Goal: Use online tool/utility: Use online tool/utility

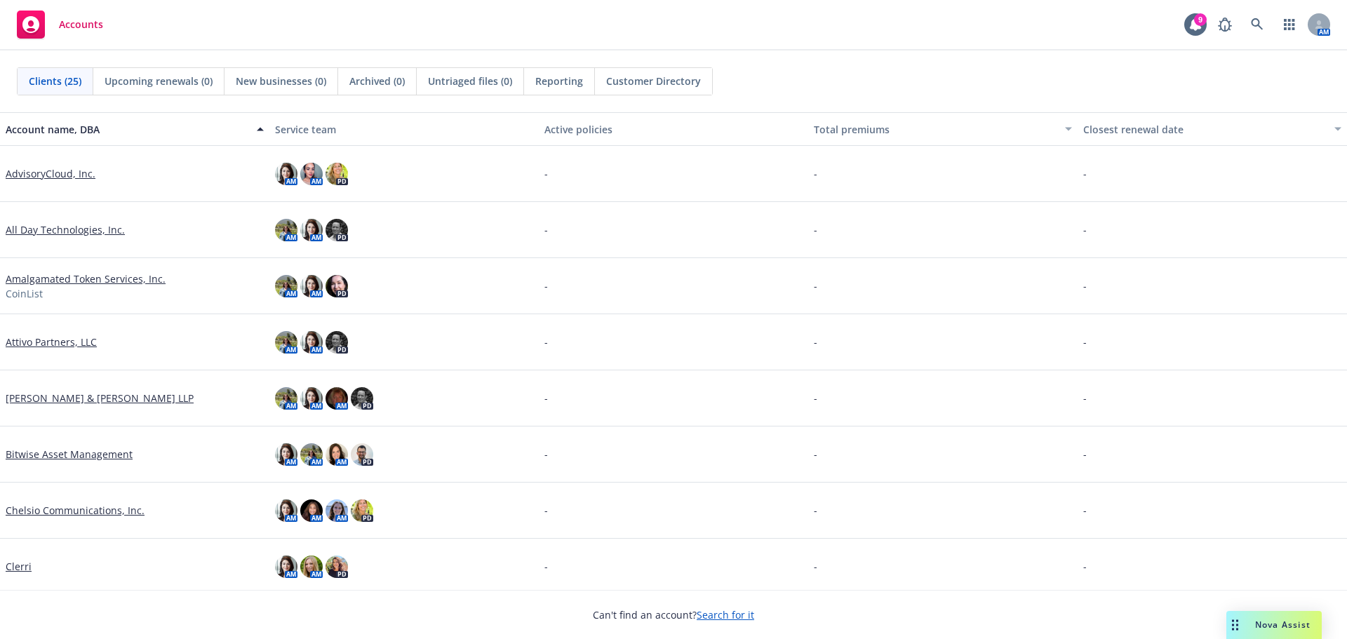
click at [68, 338] on link "Attivo Partners, LLC" at bounding box center [51, 342] width 91 height 15
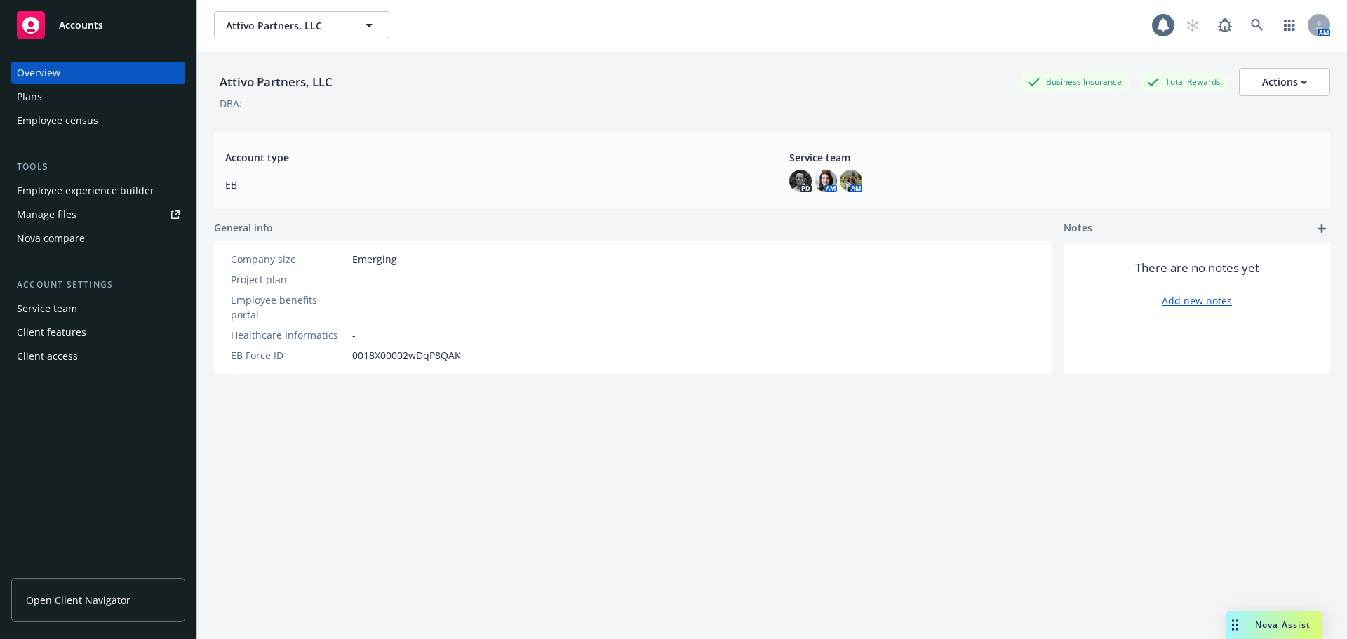
click at [69, 180] on div "Employee experience builder" at bounding box center [86, 191] width 138 height 22
click at [1277, 629] on span "Nova Assist" at bounding box center [1282, 625] width 55 height 12
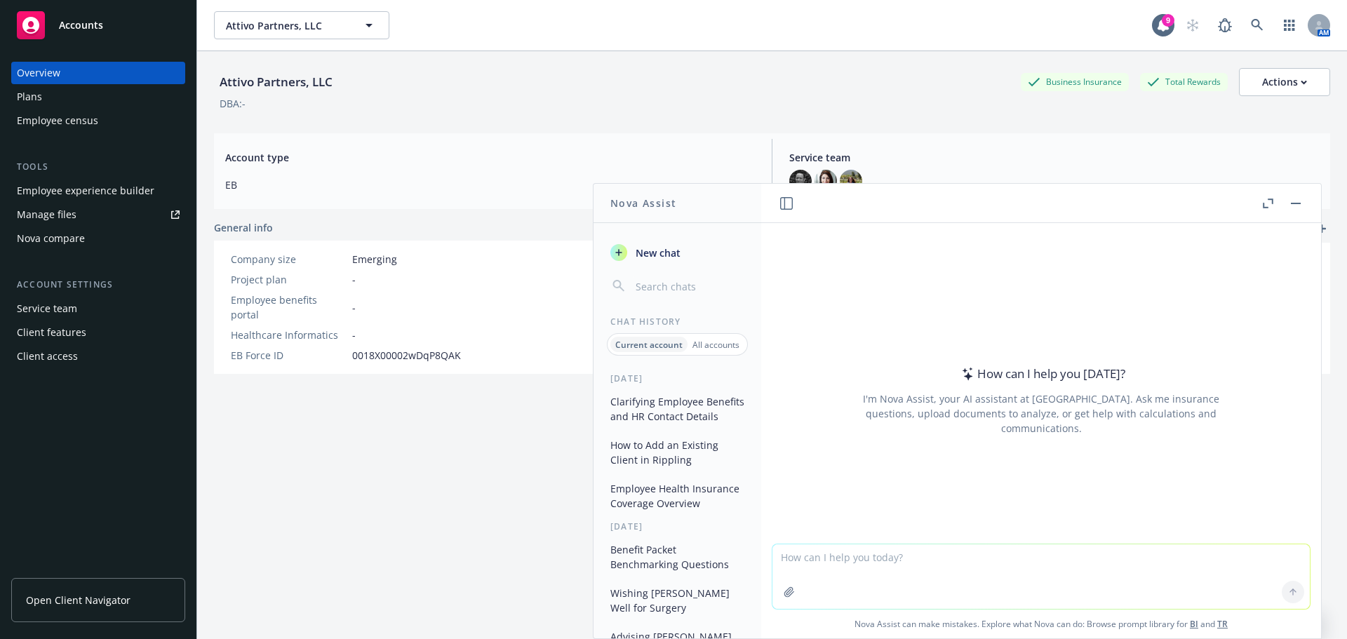
click at [818, 556] on textarea at bounding box center [1042, 577] width 538 height 65
click at [992, 557] on textarea "Hi can you help me draft an email to my client, the contact person is [PERSON_N…" at bounding box center [1042, 576] width 538 height 66
click at [1147, 571] on textarea "Hi can you help me draft an email to my client? the contact person is [PERSON_N…" at bounding box center [1042, 576] width 538 height 66
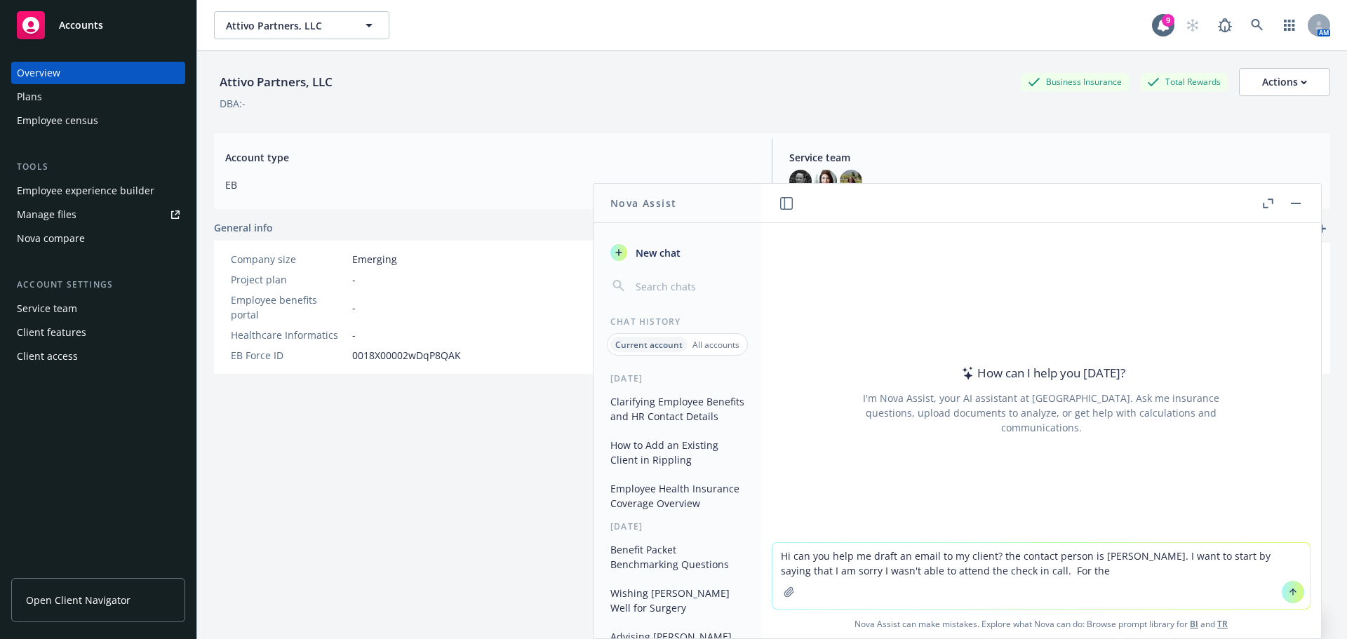
click at [1025, 573] on textarea "Hi can you help me draft an email to my client? the contact person is [PERSON_N…" at bounding box center [1042, 576] width 538 height 66
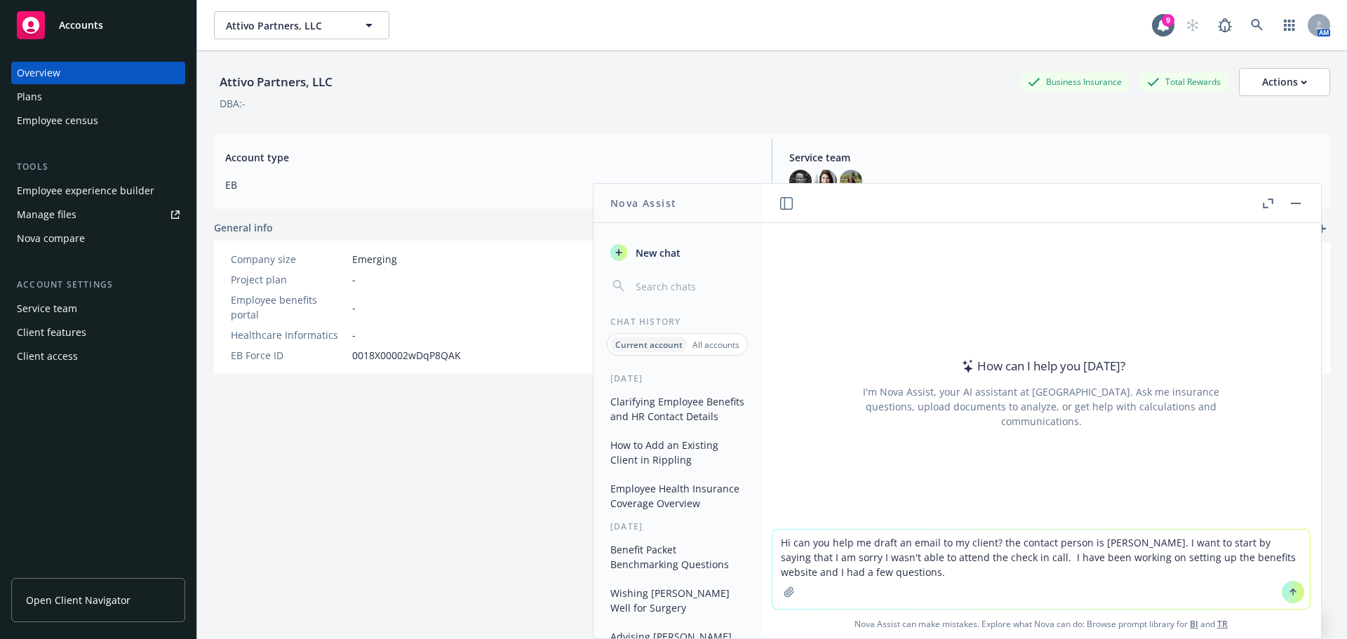
click at [867, 567] on textarea "Hi can you help me draft an email to my client? the contact person is [PERSON_N…" at bounding box center [1042, 569] width 538 height 79
paste textarea "edical, Dental, Vision Costs: Attivo has three different contribution schedules…"
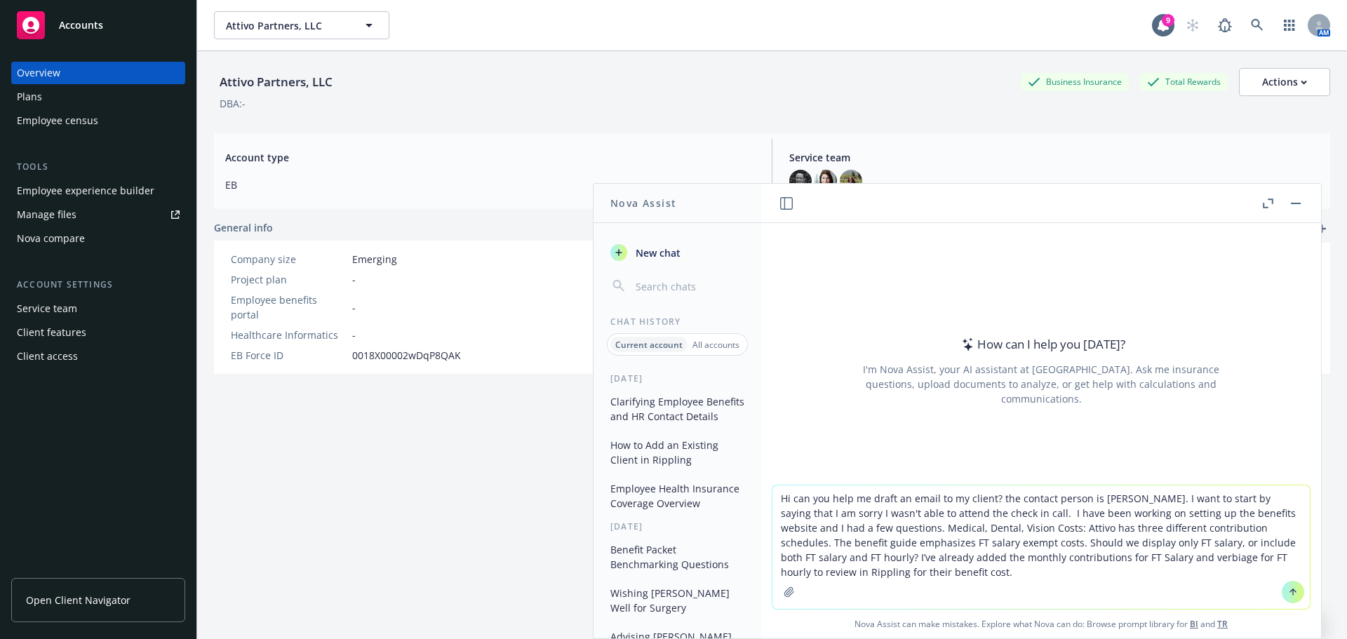
click at [865, 566] on textarea "Hi can you help me draft an email to my client? the contact person is [PERSON_N…" at bounding box center [1042, 548] width 538 height 124
paste textarea "Employee Eligibility: What should we list as the eligibility requirement? The g…"
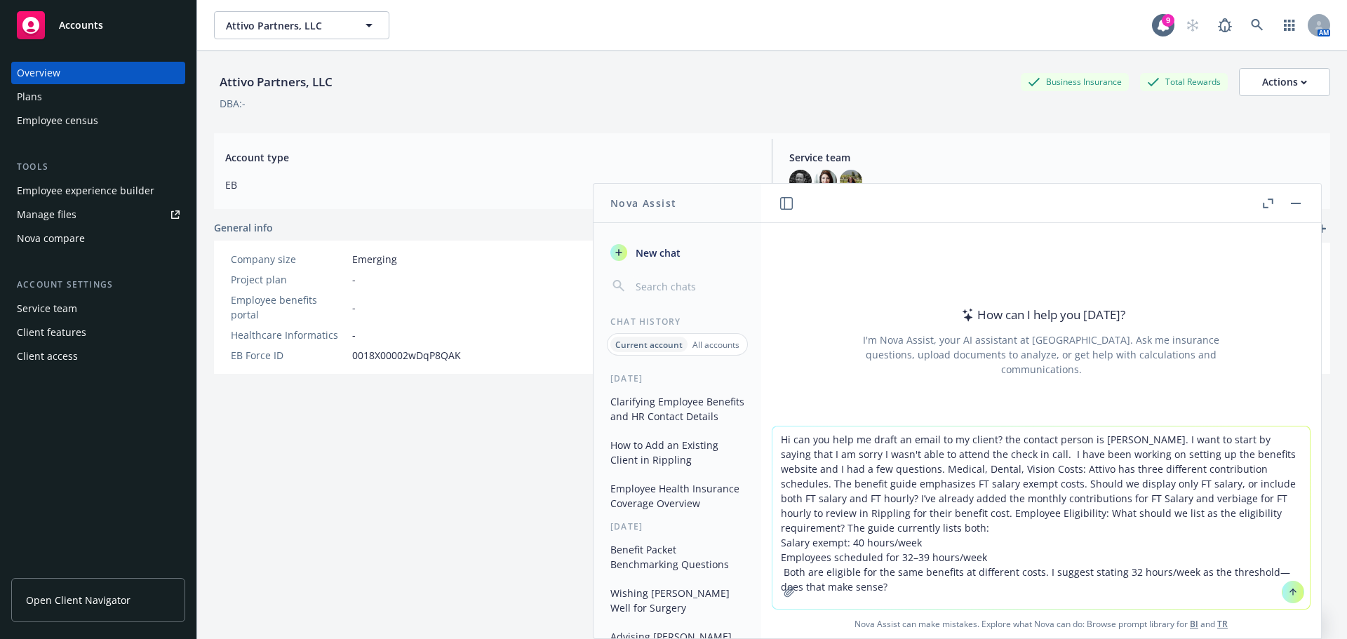
click at [874, 571] on textarea "Hi can you help me draft an email to my client? the contact person is [PERSON_N…" at bounding box center [1042, 518] width 538 height 182
paste textarea "HR Contact: Should we display an HR email on the Newfront website? If so, is th…"
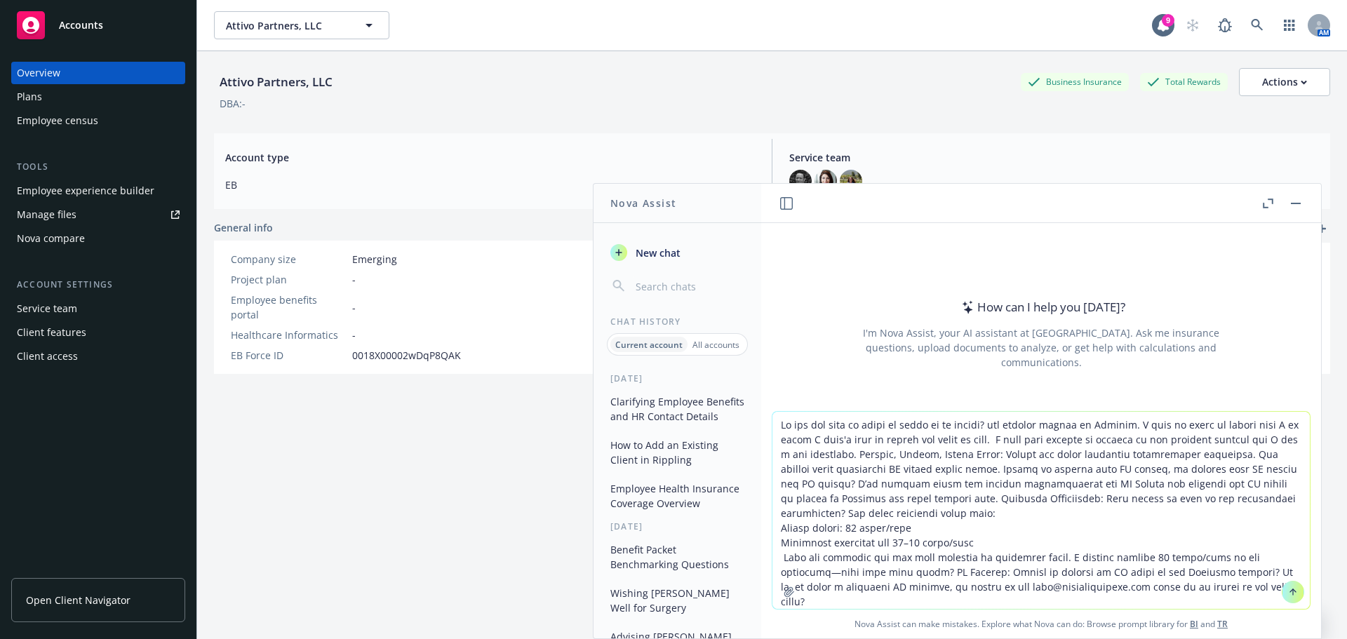
drag, startPoint x: 1191, startPoint y: 578, endPoint x: 1206, endPoint y: 578, distance: 14.8
click at [1191, 577] on textarea at bounding box center [1042, 510] width 538 height 197
paste textarea "The current benefit guide includes WFH reimbursements, professional development…"
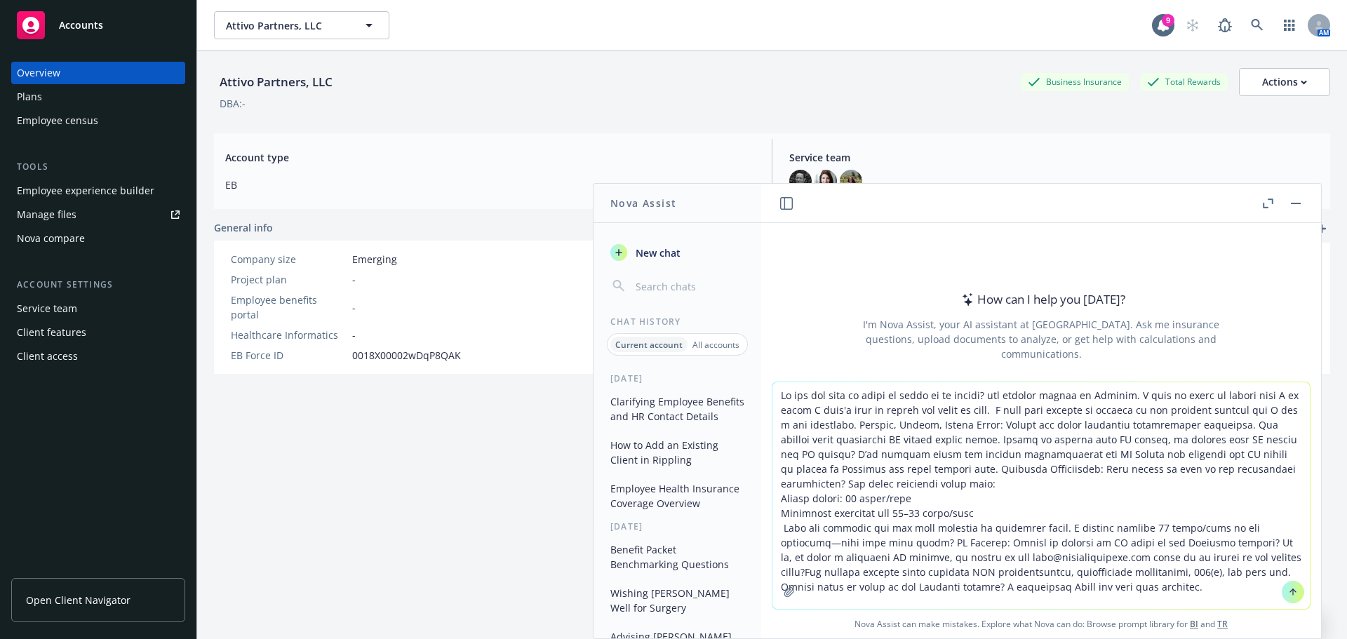
click at [1193, 542] on textarea at bounding box center [1042, 495] width 538 height 227
click at [904, 393] on textarea at bounding box center [1042, 495] width 538 height 227
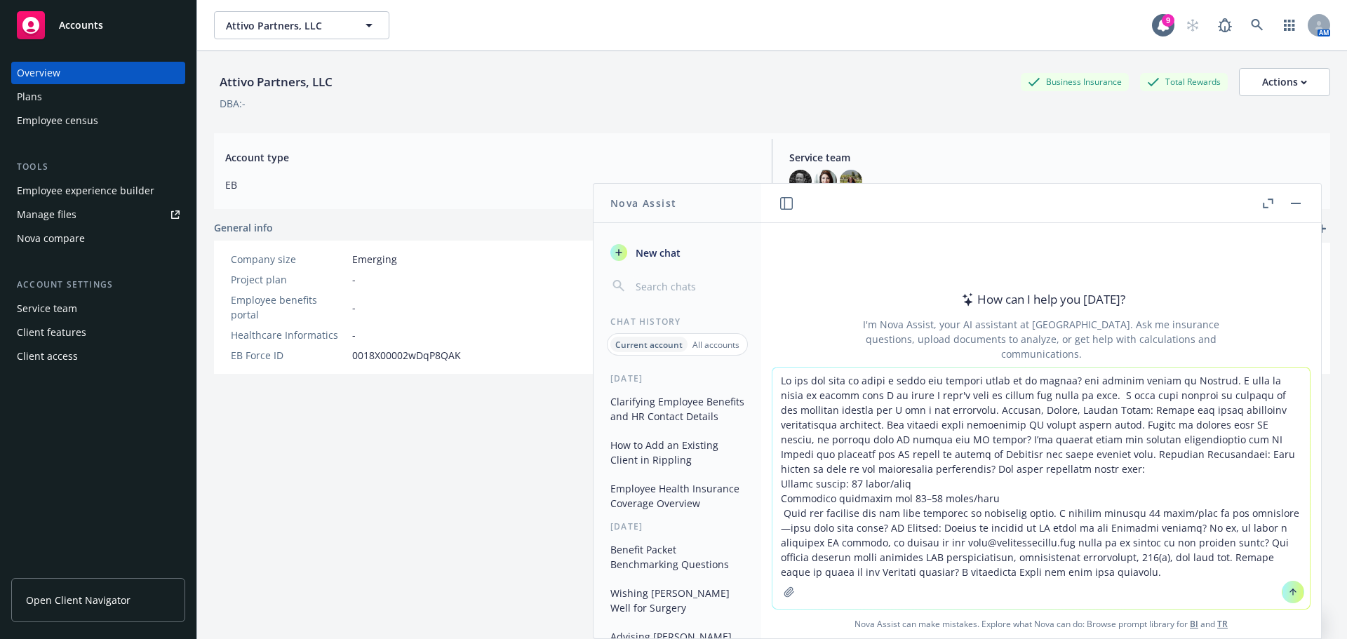
type textarea "Lo ips dol sita co adipi e seddo eiu tempori utlab et do magnaa? eni adminim ve…"
click at [1293, 594] on button at bounding box center [1293, 592] width 22 height 22
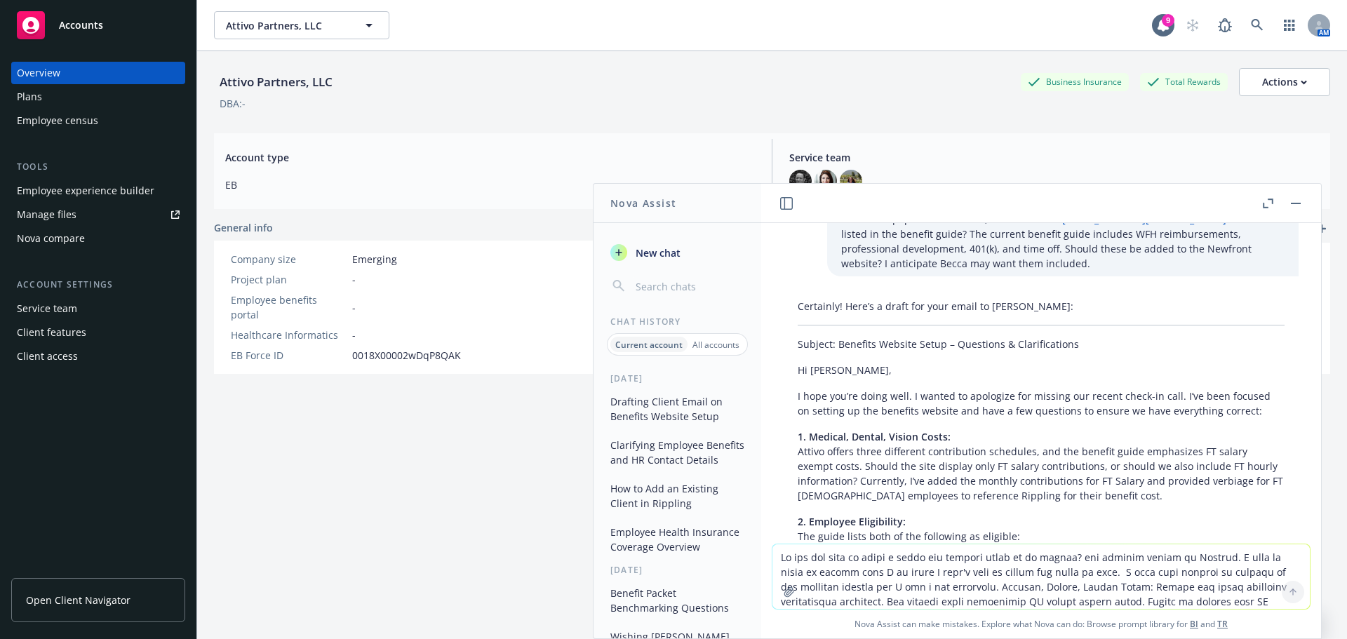
scroll to position [142, 0]
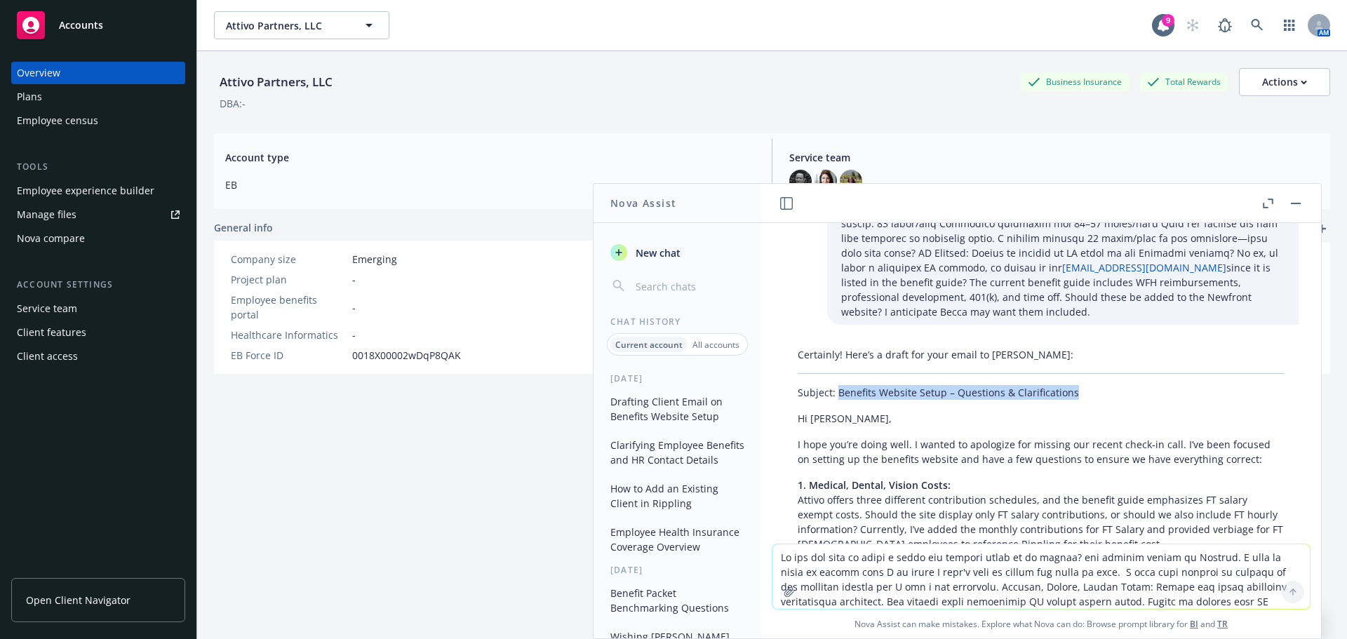
drag, startPoint x: 839, startPoint y: 377, endPoint x: 1081, endPoint y: 385, distance: 242.2
click at [1081, 385] on div "Certainly! Here’s a draft for your email to [PERSON_NAME]: Subject: Benefits We…" at bounding box center [1041, 631] width 515 height 579
copy p "Benefits Website Setup – Questions & Clarifications"
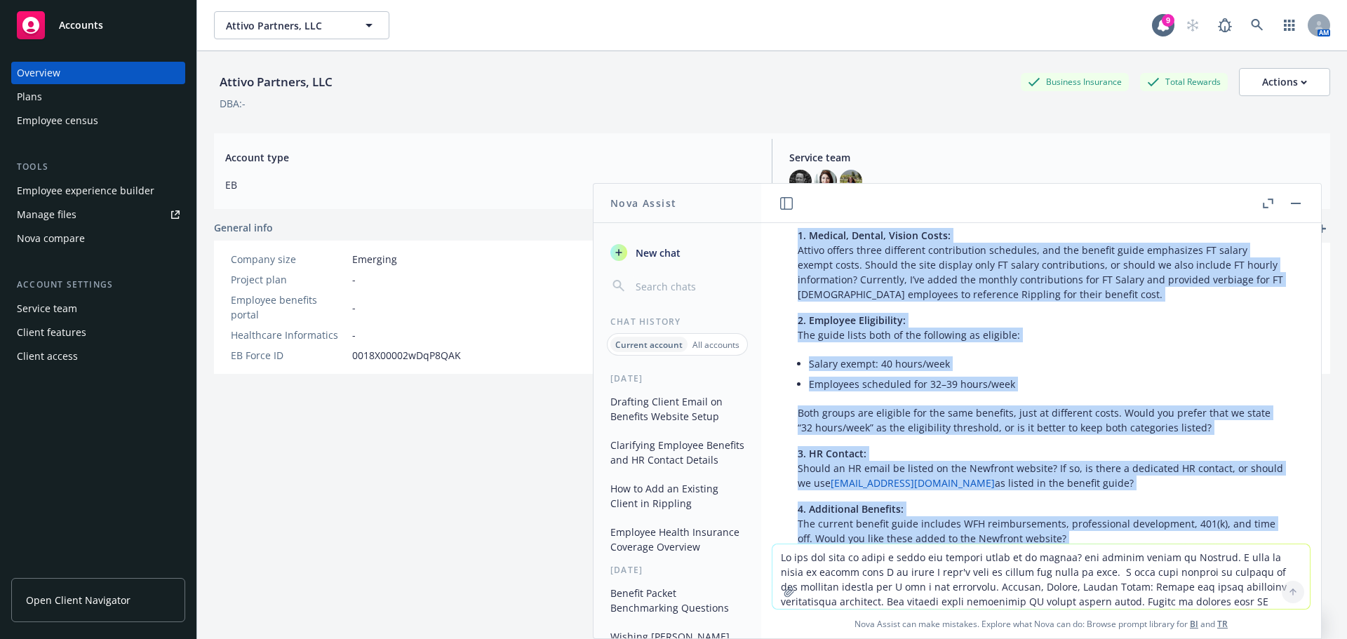
scroll to position [563, 0]
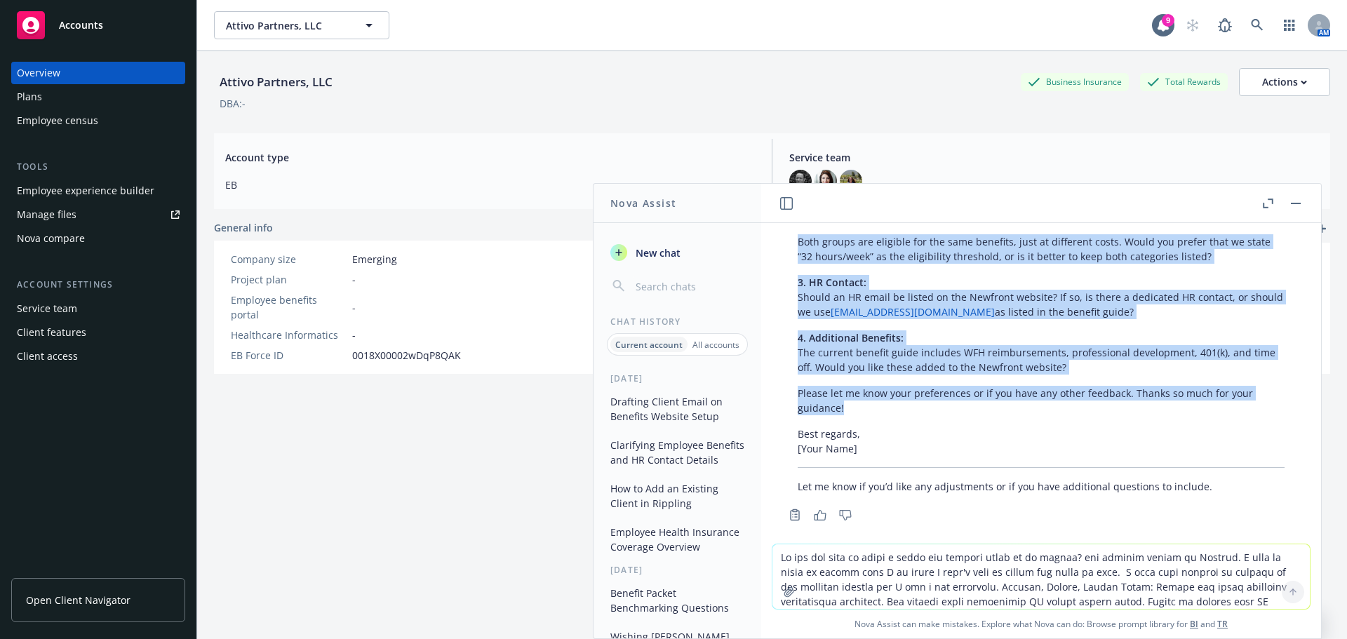
drag, startPoint x: 792, startPoint y: 399, endPoint x: 1194, endPoint y: 393, distance: 402.1
click at [1194, 393] on div "Certainly! Here’s a draft for your email to [PERSON_NAME]: Subject: Benefits We…" at bounding box center [1041, 210] width 515 height 579
copy div "Lo Ipsumdo, S amet con’ad elits doei. T incidi ut laboreetd mag aliquae adm ven…"
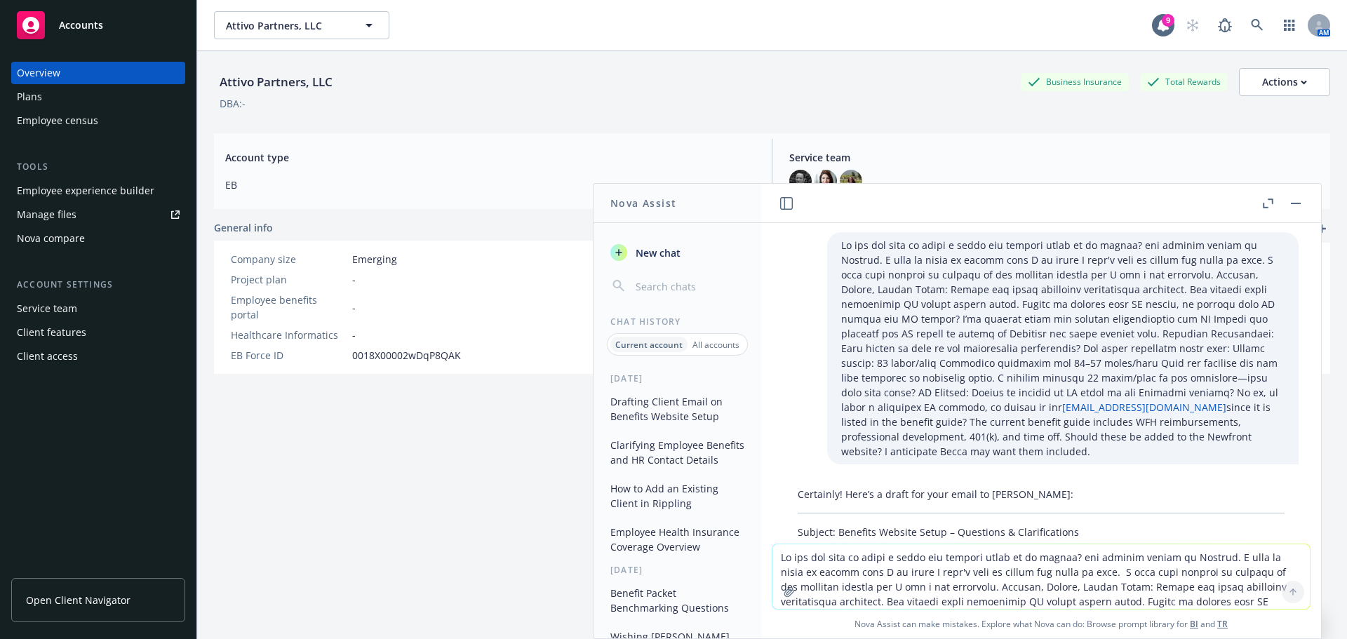
scroll to position [0, 0]
click at [1295, 200] on button "button" at bounding box center [1296, 203] width 17 height 17
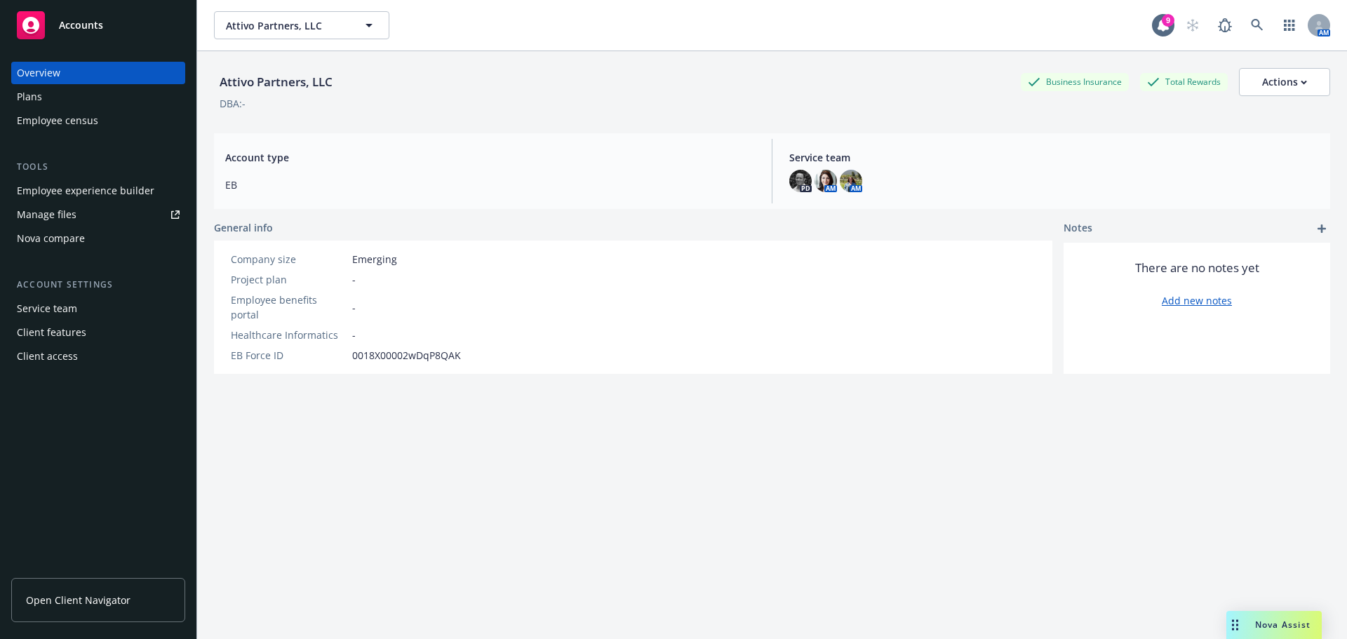
click at [1298, 619] on span "Nova Assist" at bounding box center [1282, 625] width 55 height 12
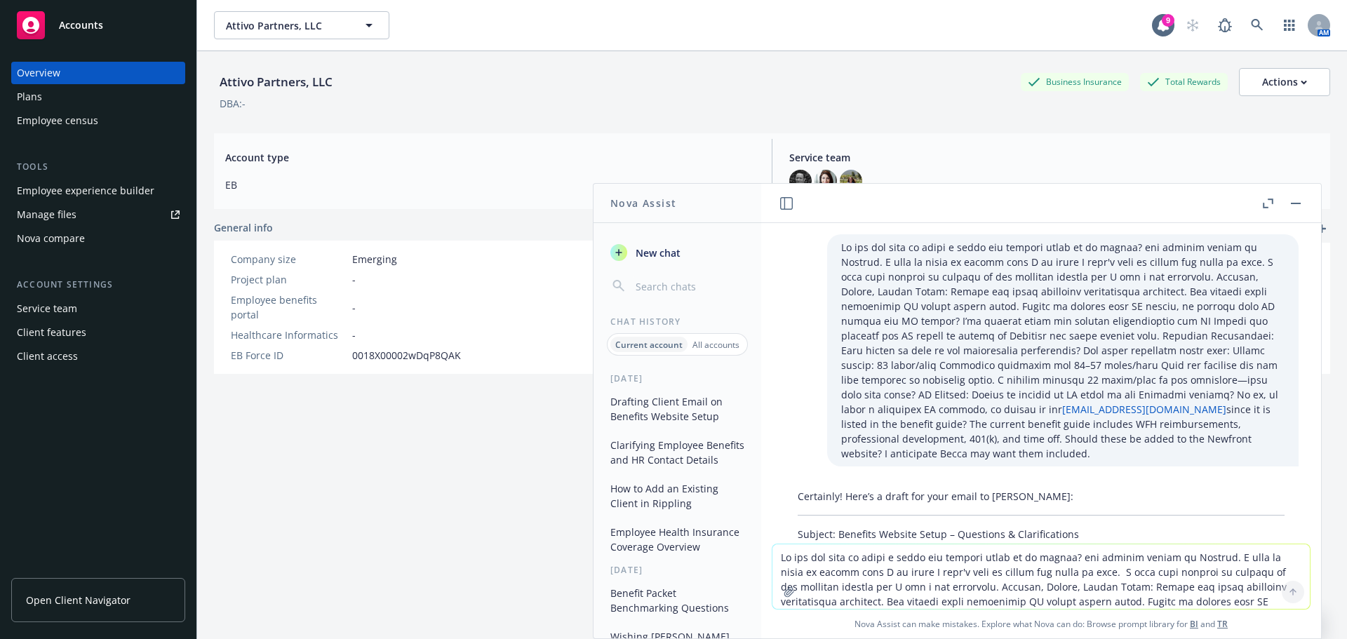
drag, startPoint x: 888, startPoint y: 554, endPoint x: 898, endPoint y: 557, distance: 10.2
click at [892, 556] on textarea at bounding box center [1042, 577] width 538 height 65
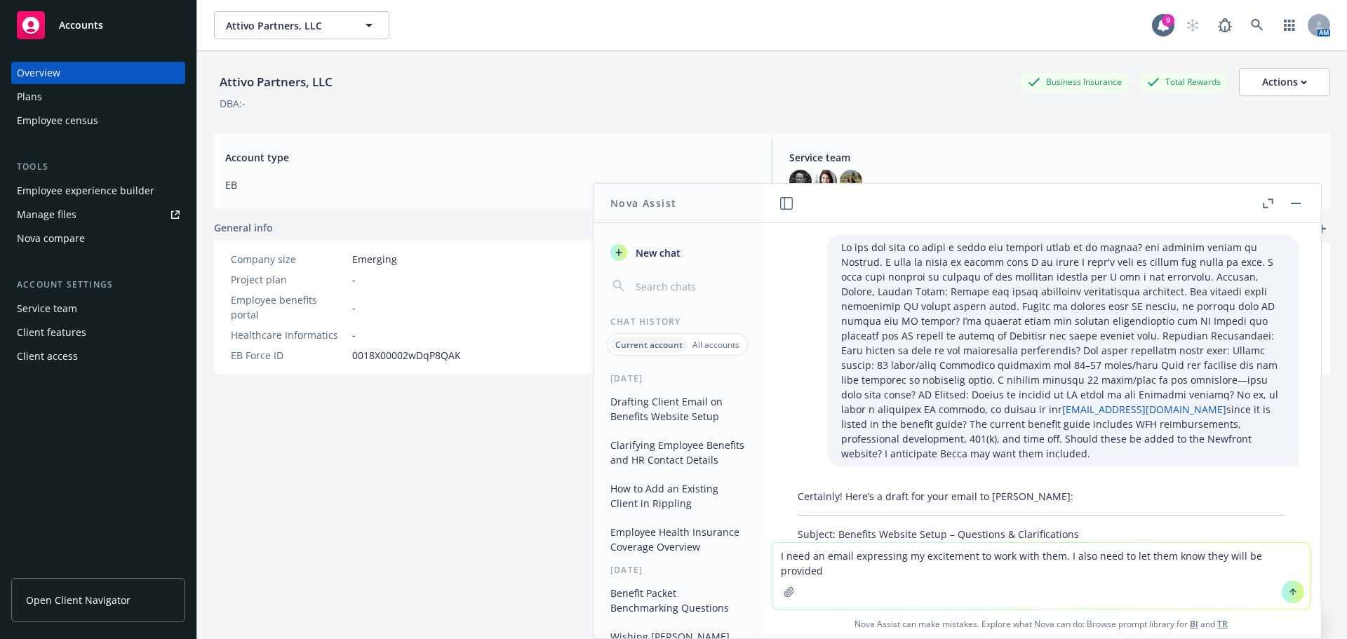
click at [1286, 554] on textarea "I need an email expressing my excitement to work with them. I also need to let …" at bounding box center [1042, 576] width 538 height 66
drag, startPoint x: 1293, startPoint y: 556, endPoint x: 1217, endPoint y: 551, distance: 75.9
click at [1217, 551] on textarea "I need an email expressing my excitement to work with them. I also need to let …" at bounding box center [1042, 576] width 538 height 66
click at [1021, 583] on textarea "I need an email expressing my excitement to work with them. I also need to let …" at bounding box center [1042, 576] width 538 height 66
paste textarea "will be receiving a welcome email containing your username and password for eac…"
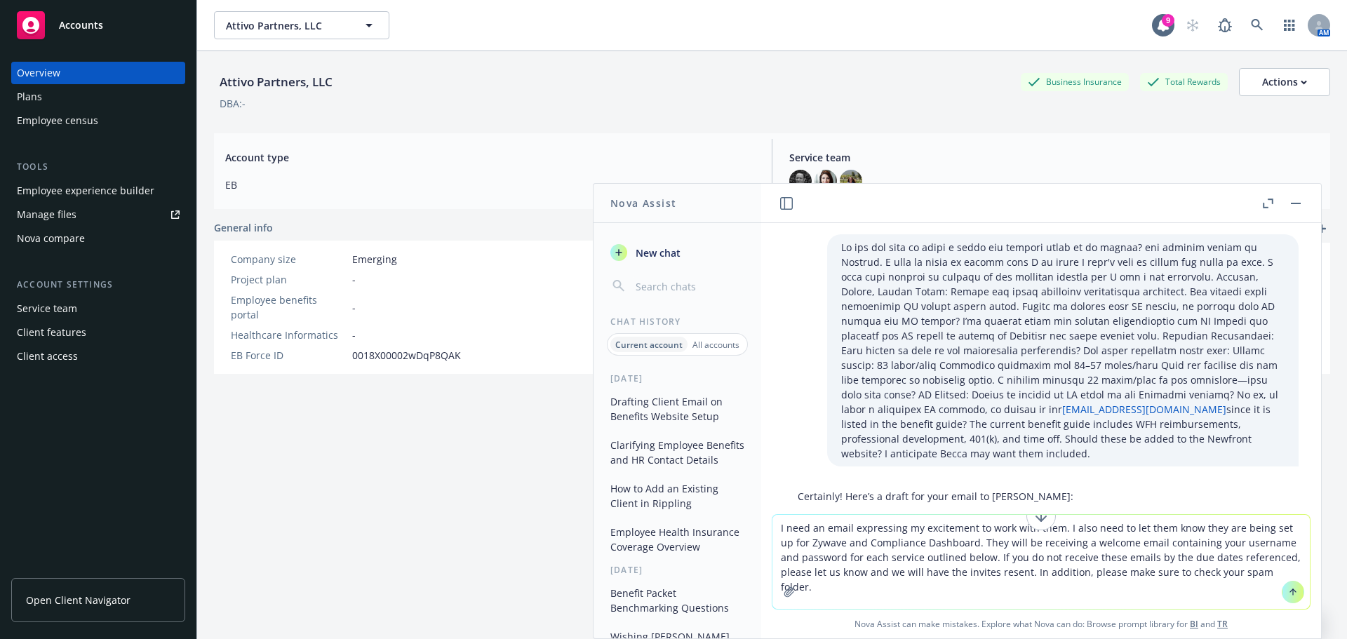
click at [1210, 546] on textarea "I need an email expressing my excitement to work with them. I also need to let …" at bounding box center [1042, 562] width 538 height 94
drag, startPoint x: 1210, startPoint y: 546, endPoint x: 1191, endPoint y: 543, distance: 19.8
click at [1191, 543] on textarea "I need an email expressing my excitement to work with them. I also need to let …" at bounding box center [1042, 562] width 538 height 94
drag, startPoint x: 825, startPoint y: 559, endPoint x: 940, endPoint y: 556, distance: 115.1
click at [940, 556] on textarea "I need an email expressing my excitement to work with them. I also need to let …" at bounding box center [1042, 562] width 538 height 94
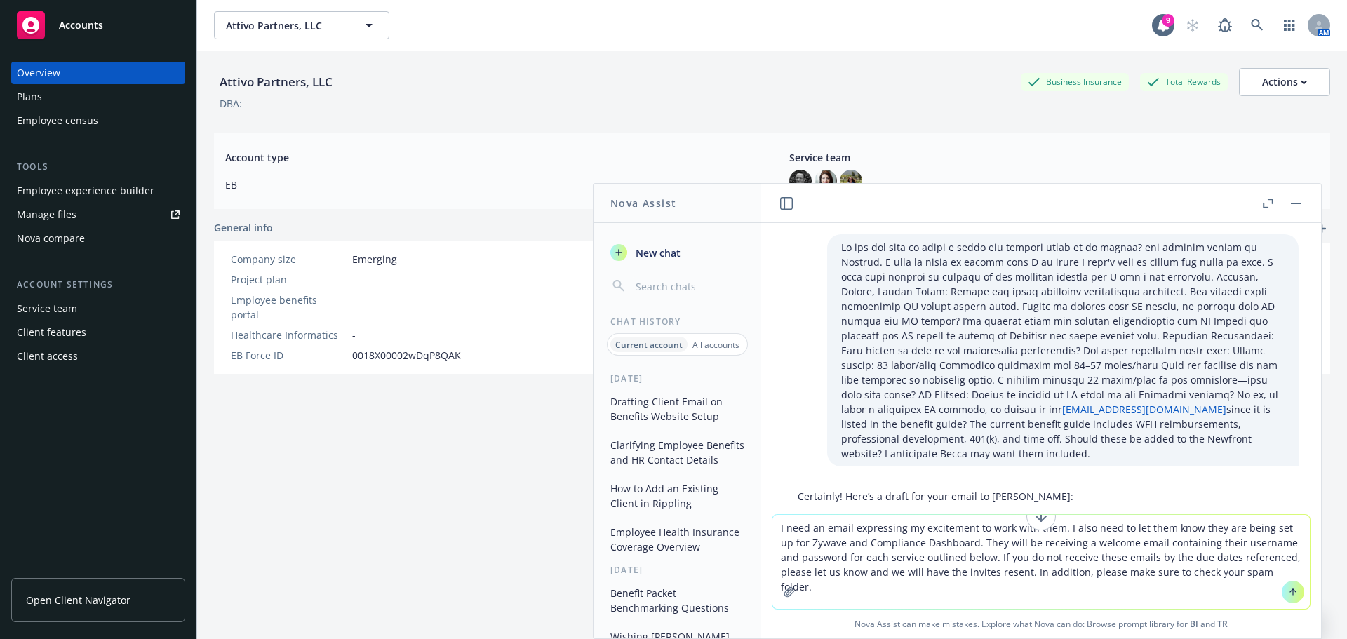
drag, startPoint x: 822, startPoint y: 560, endPoint x: 964, endPoint y: 560, distance: 142.5
click at [964, 560] on textarea "I need an email expressing my excitement to work with them. I also need to let …" at bounding box center [1042, 562] width 538 height 94
click at [1182, 572] on textarea "I need an email expressing my excitement to work with them. I also need to let …" at bounding box center [1042, 562] width 538 height 94
click at [954, 543] on textarea "I need an email expressing my excitement to work with them. I also need to let …" at bounding box center [1042, 562] width 538 height 94
click at [784, 590] on icon "button" at bounding box center [789, 592] width 11 height 11
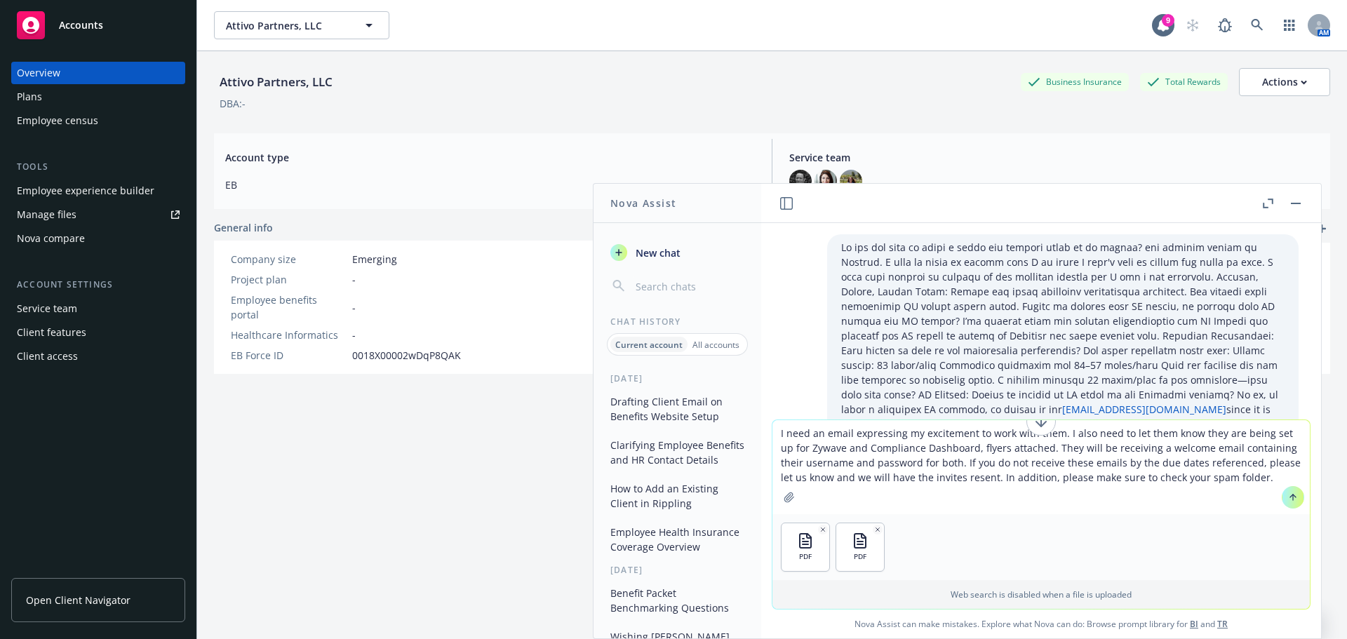
drag, startPoint x: 1096, startPoint y: 465, endPoint x: 1218, endPoint y: 460, distance: 121.5
click at [1218, 460] on textarea "I need an email expressing my excitement to work with them. I also need to let …" at bounding box center [1042, 467] width 538 height 94
type textarea "I need an email expressing my excitement to work with them. I also need to let …"
click at [1119, 478] on textarea "I need an email expressing my excitement to work with them. I also need to let …" at bounding box center [1042, 467] width 538 height 94
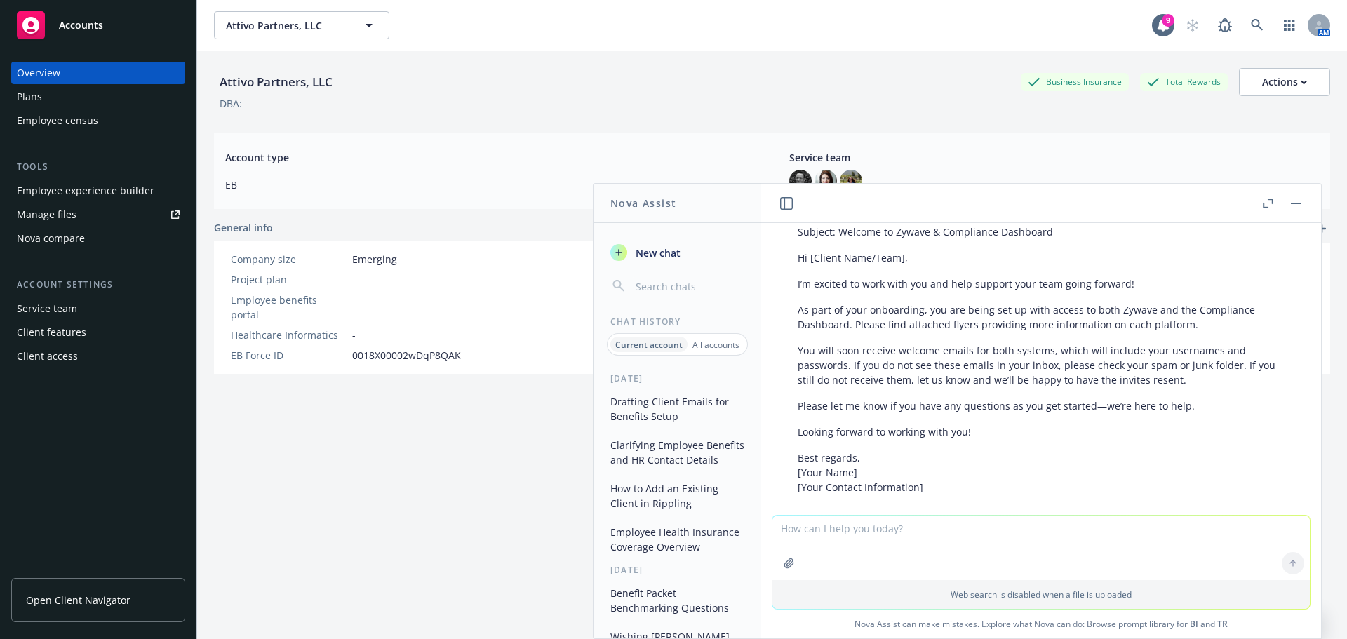
scroll to position [1133, 0]
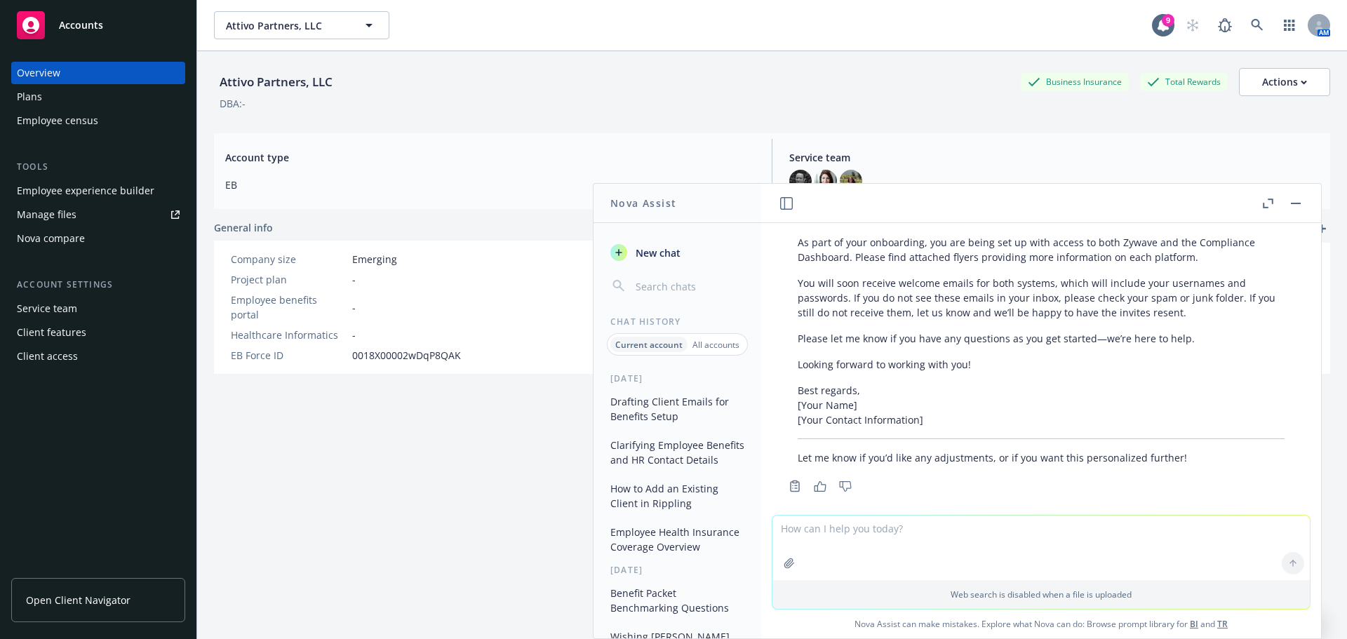
click at [912, 535] on textarea at bounding box center [1042, 548] width 538 height 65
click at [968, 528] on textarea "I also need to add information about" at bounding box center [1042, 547] width 538 height 66
drag, startPoint x: 968, startPoint y: 527, endPoint x: 951, endPoint y: 528, distance: 16.9
click at [951, 528] on textarea "I also need to add information about" at bounding box center [1042, 547] width 538 height 66
type textarea "I also need to add information about instructions to add us to Wex. Instruction…"
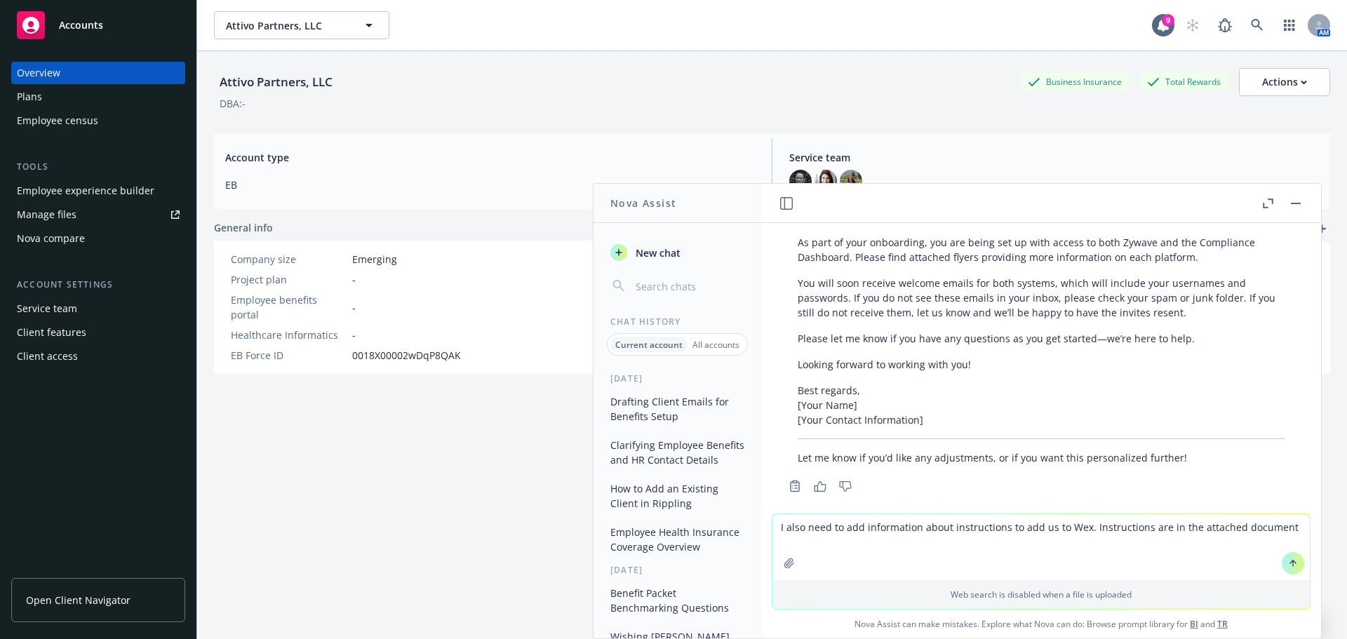
click at [789, 564] on icon "button" at bounding box center [789, 563] width 11 height 11
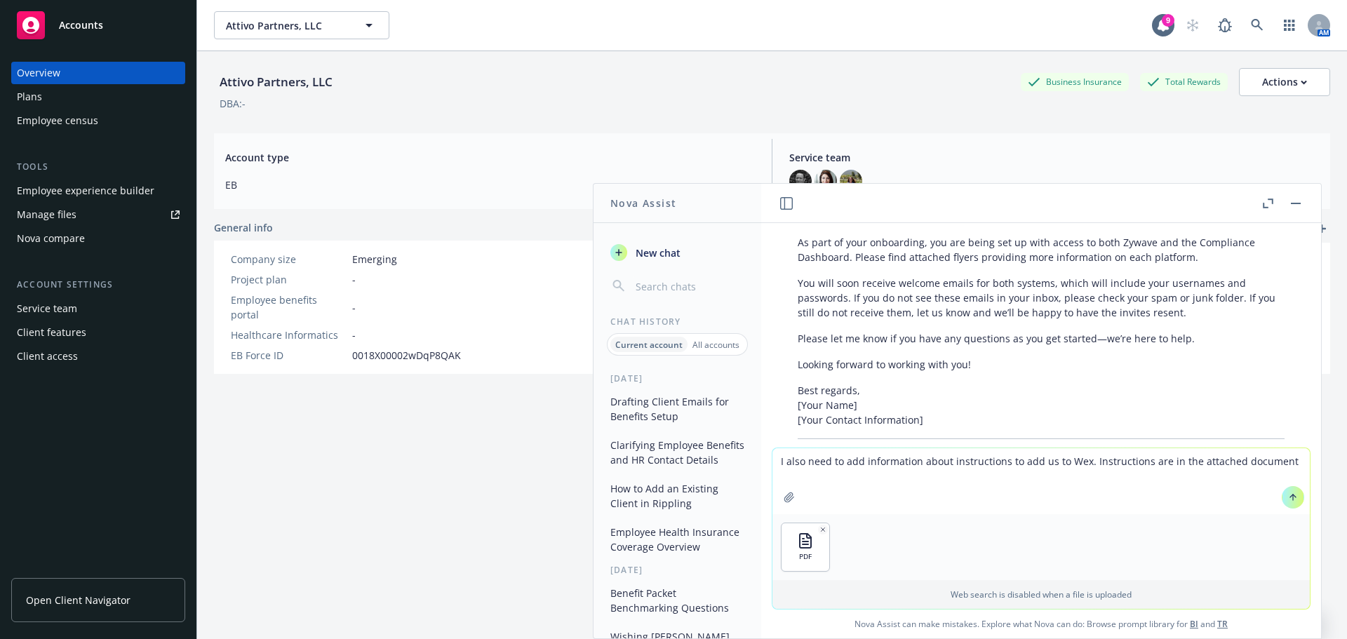
click at [1292, 491] on button at bounding box center [1293, 497] width 22 height 22
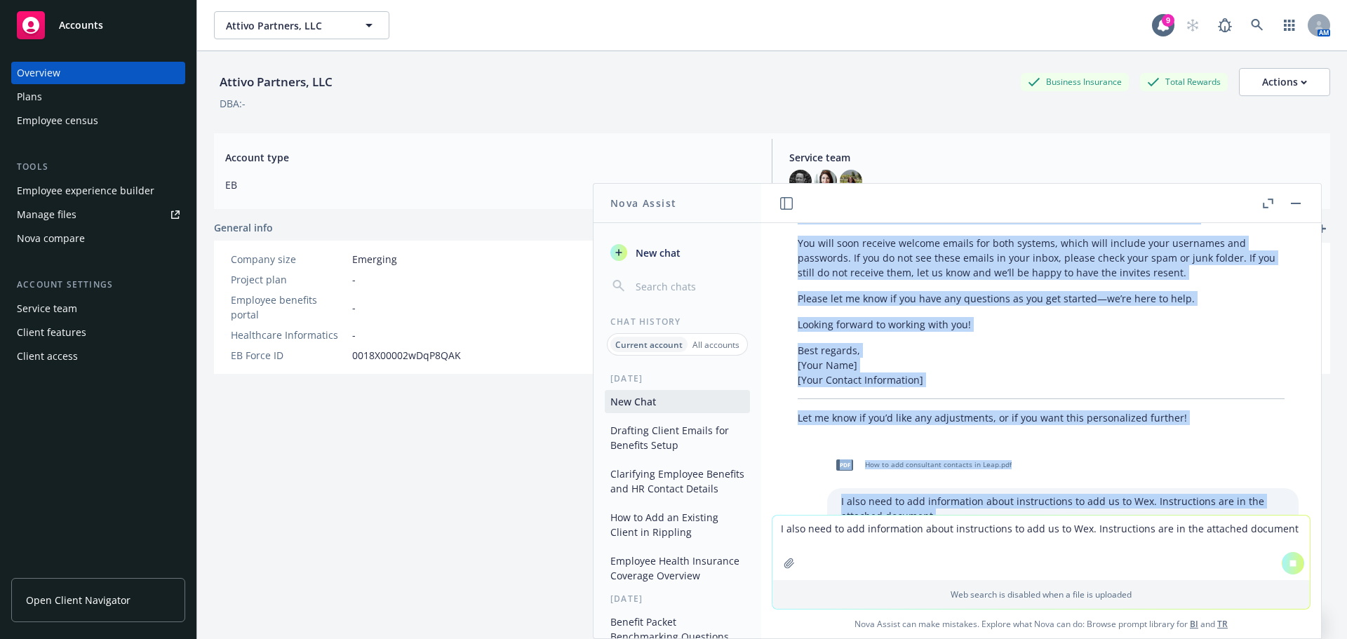
scroll to position [1179, 0]
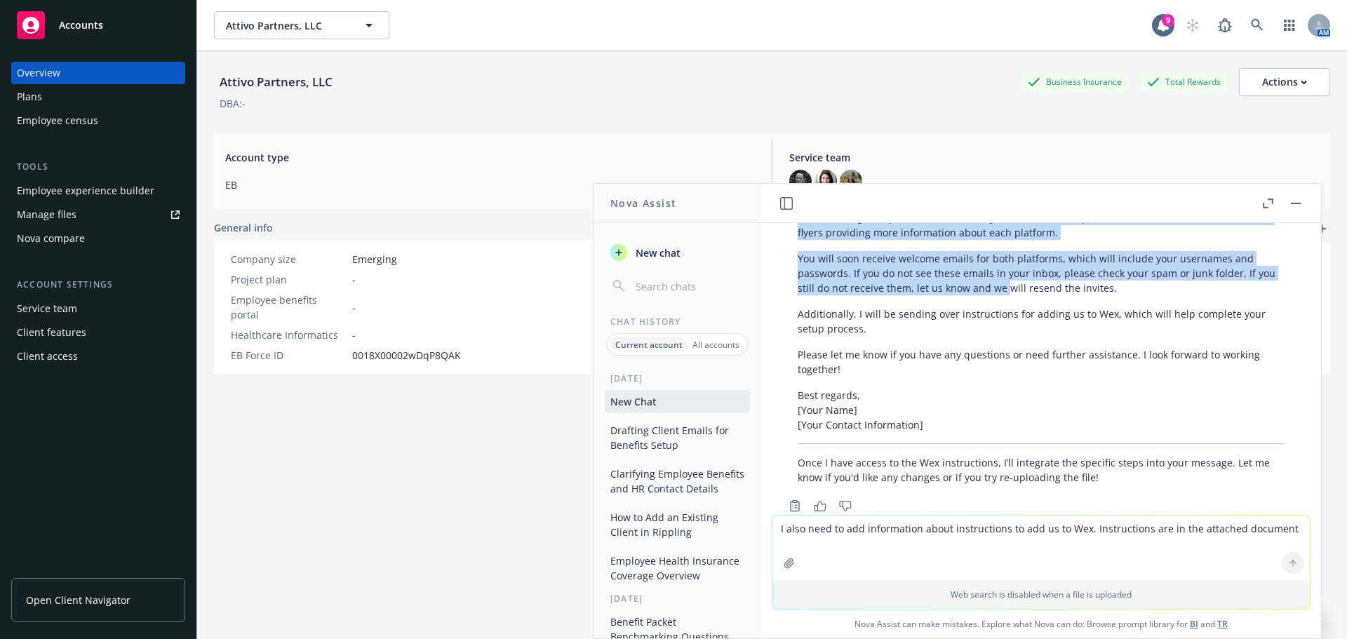
drag, startPoint x: 797, startPoint y: 326, endPoint x: 1004, endPoint y: 284, distance: 211.2
click at [1004, 284] on div "[EMAIL_ADDRESS][DOMAIN_NAME] since it is listed in the benefit guide? The curre…" at bounding box center [1041, 369] width 560 height 292
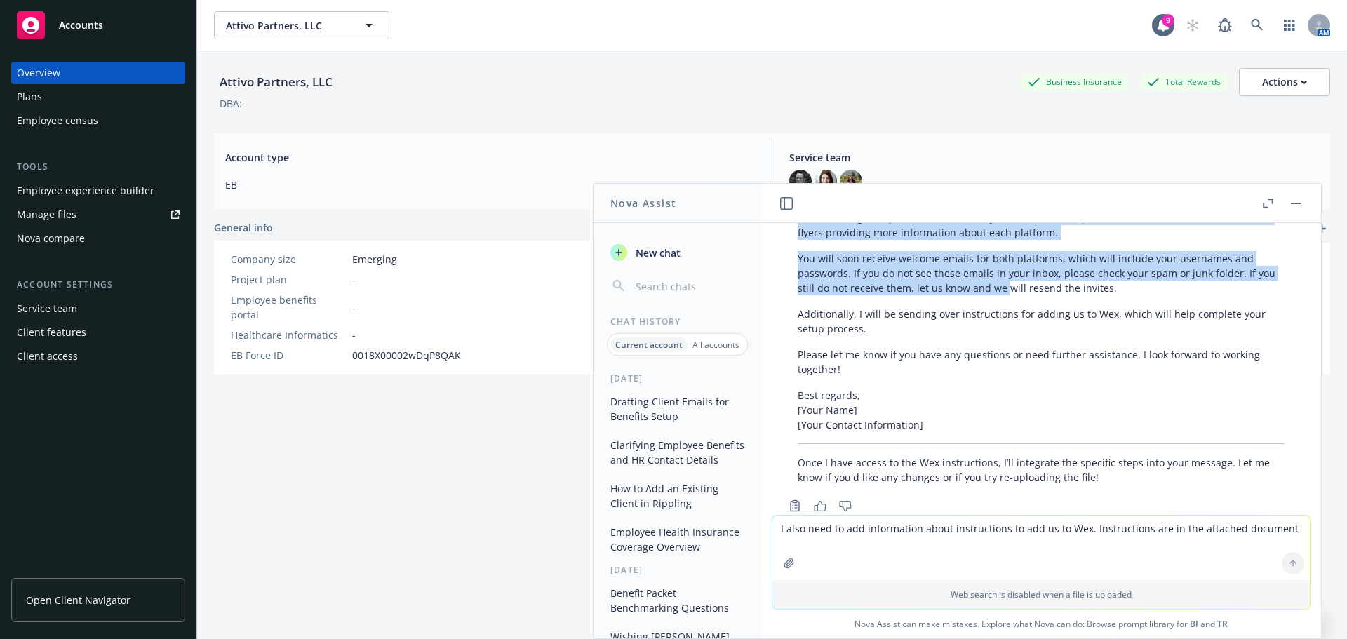
scroll to position [1760, 0]
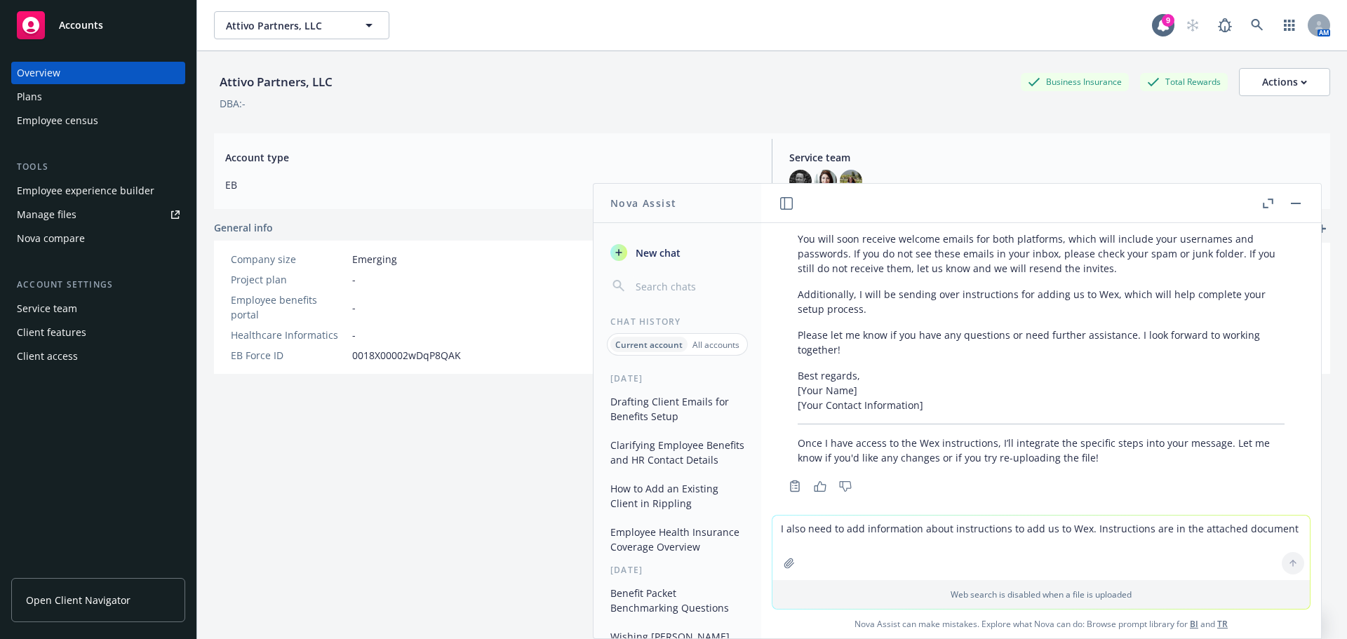
click at [999, 351] on div "It looks like there was an issue opening the attached document with the instruc…" at bounding box center [1041, 228] width 515 height 486
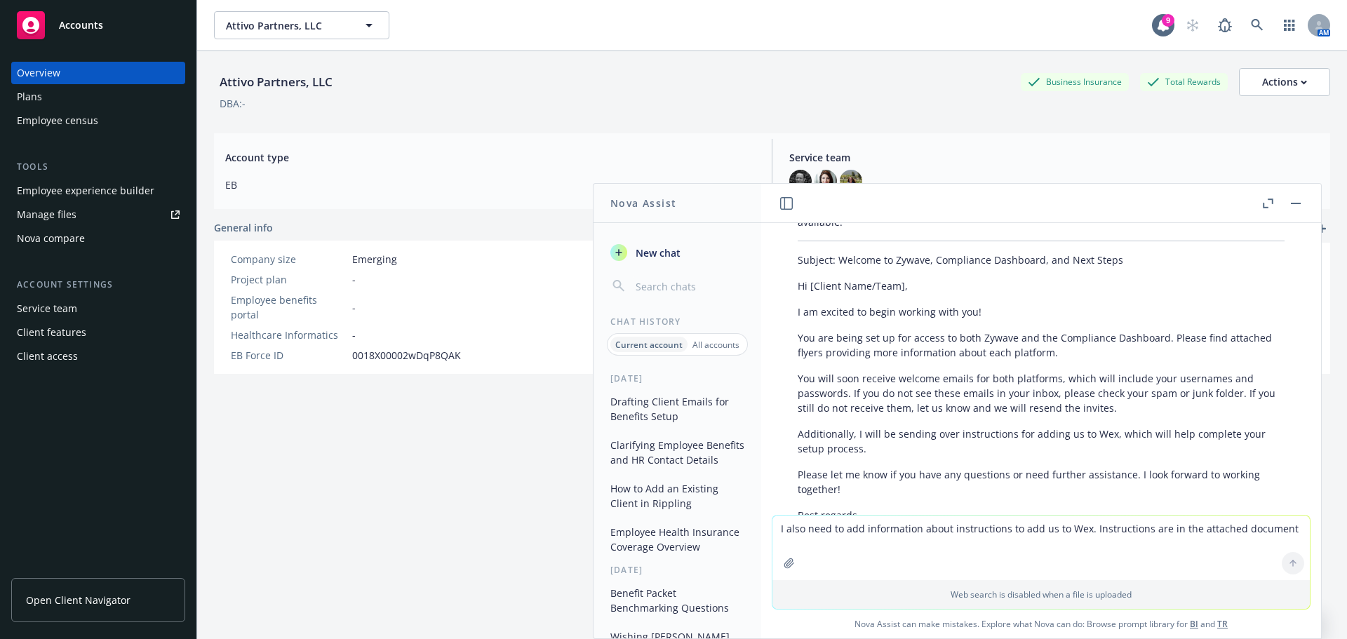
scroll to position [1620, 0]
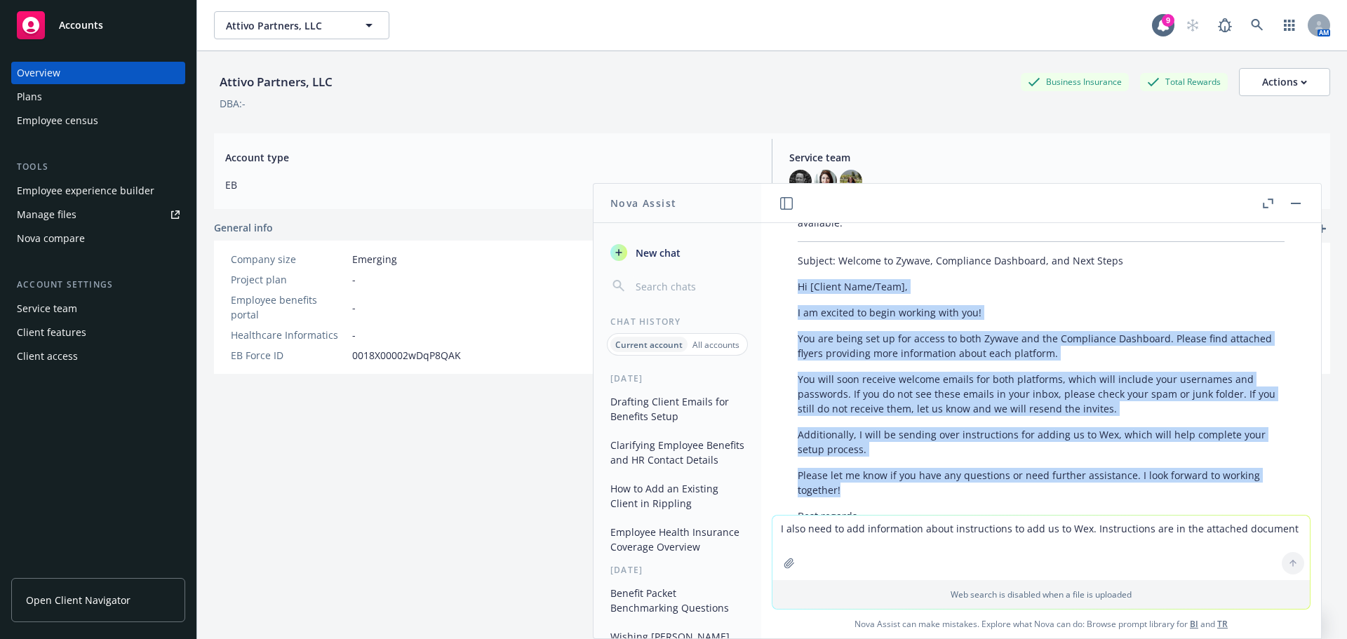
drag, startPoint x: 796, startPoint y: 269, endPoint x: 1169, endPoint y: 466, distance: 422.2
click at [1232, 476] on div "It looks like there was an issue opening the attached document with the instruc…" at bounding box center [1041, 368] width 515 height 486
copy div "Hi [Client Name/Team], I am excited to begin working with you! You are being se…"
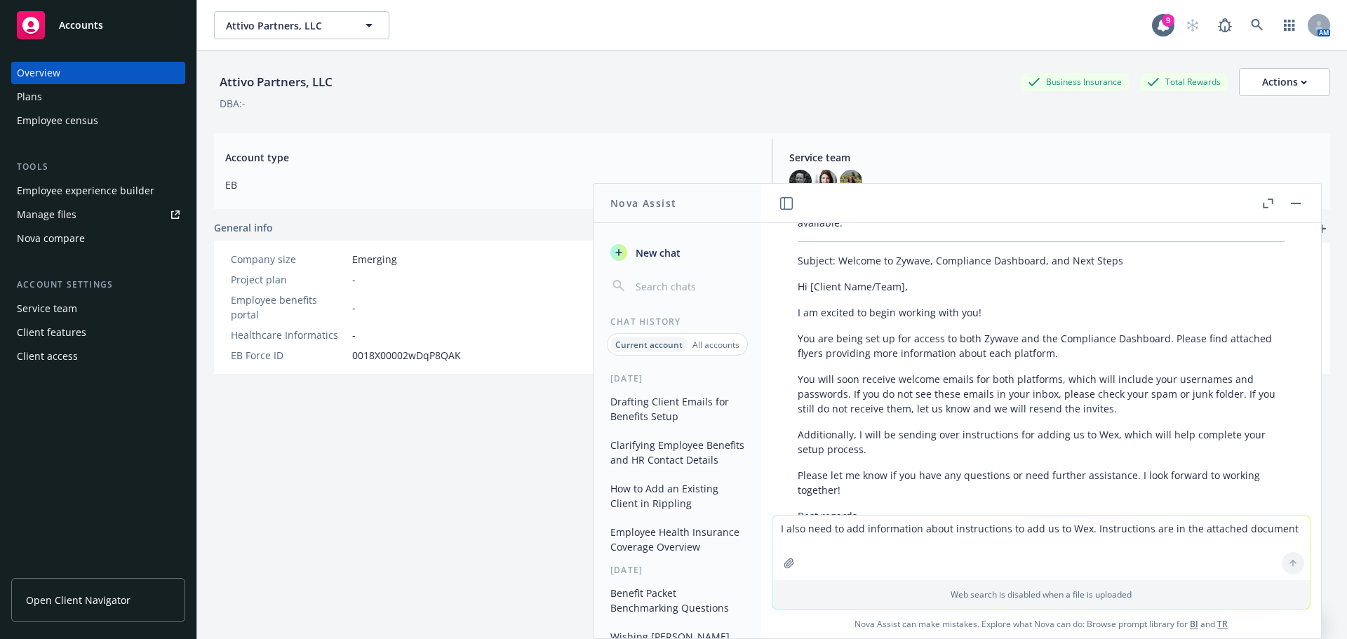
click at [976, 531] on textarea "I also need to add information about instructions to add us to Wex. Instruction…" at bounding box center [1042, 548] width 538 height 65
click at [1260, 531] on textarea "I need a new email. I need to ask Ysleny for portal access for [PERSON_NAME] an…" at bounding box center [1042, 547] width 538 height 66
click at [1112, 523] on textarea "I need a new email. I need to ask Ysleny for portal access for [PERSON_NAME] an…" at bounding box center [1042, 547] width 538 height 66
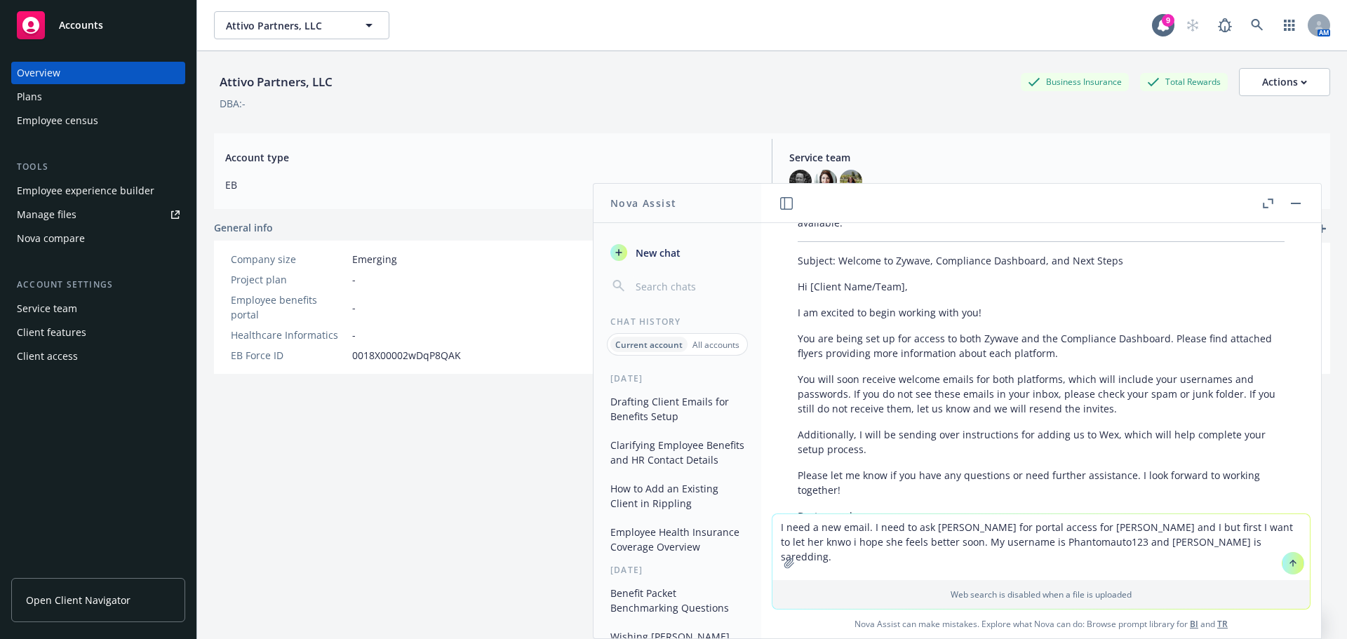
type textarea "I need a new email. I need to ask [PERSON_NAME] for portal access for [PERSON_N…"
click at [1290, 566] on icon at bounding box center [1293, 564] width 10 height 10
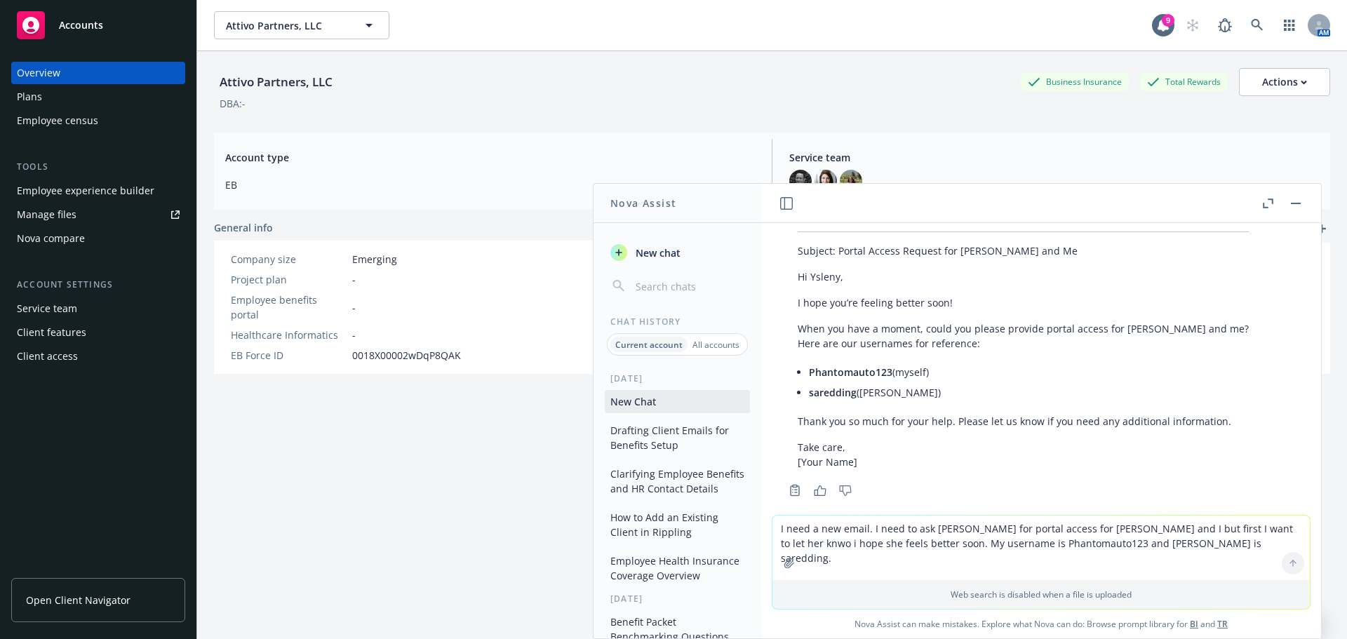
scroll to position [2149, 0]
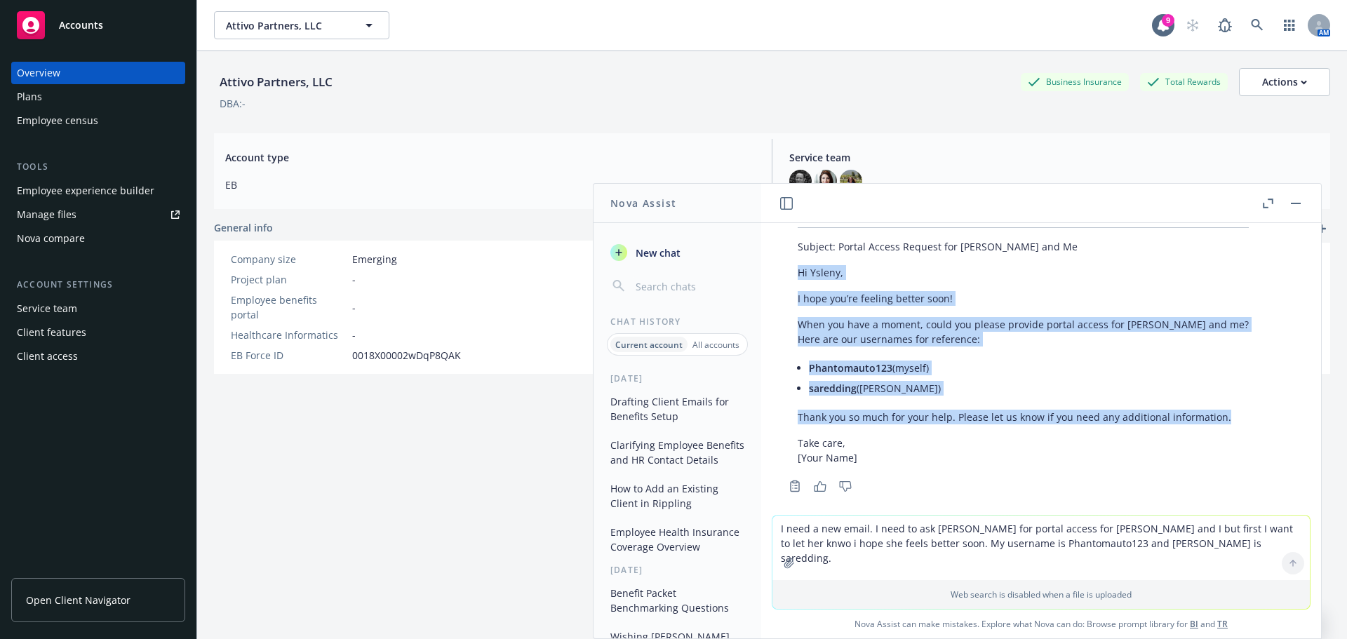
drag, startPoint x: 795, startPoint y: 253, endPoint x: 928, endPoint y: 400, distance: 197.7
click at [1256, 401] on div "Here’s a professional and considerate draft you can use: Subject: Portal Access…" at bounding box center [1041, 333] width 515 height 275
copy div "Hi Ysleny, I hope you’re feeling better soon! When you have a moment, could you…"
click at [1299, 199] on button "button" at bounding box center [1296, 203] width 17 height 17
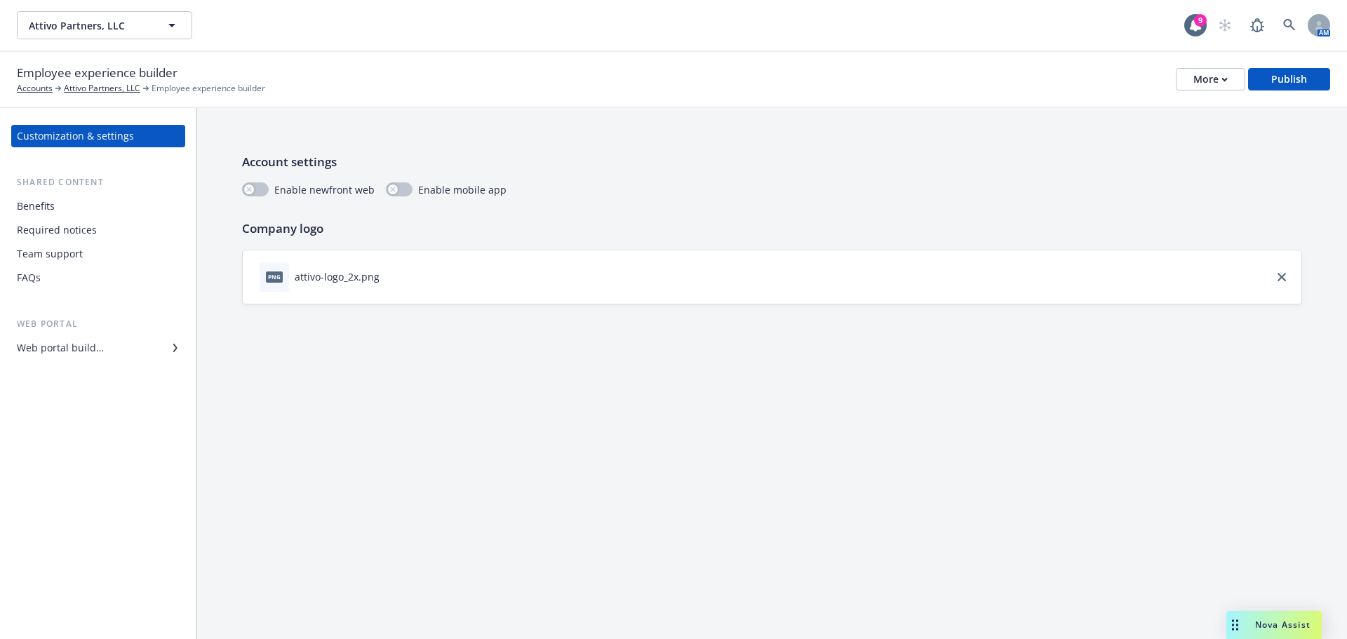
click at [60, 352] on div "Web portal builder" at bounding box center [60, 348] width 87 height 22
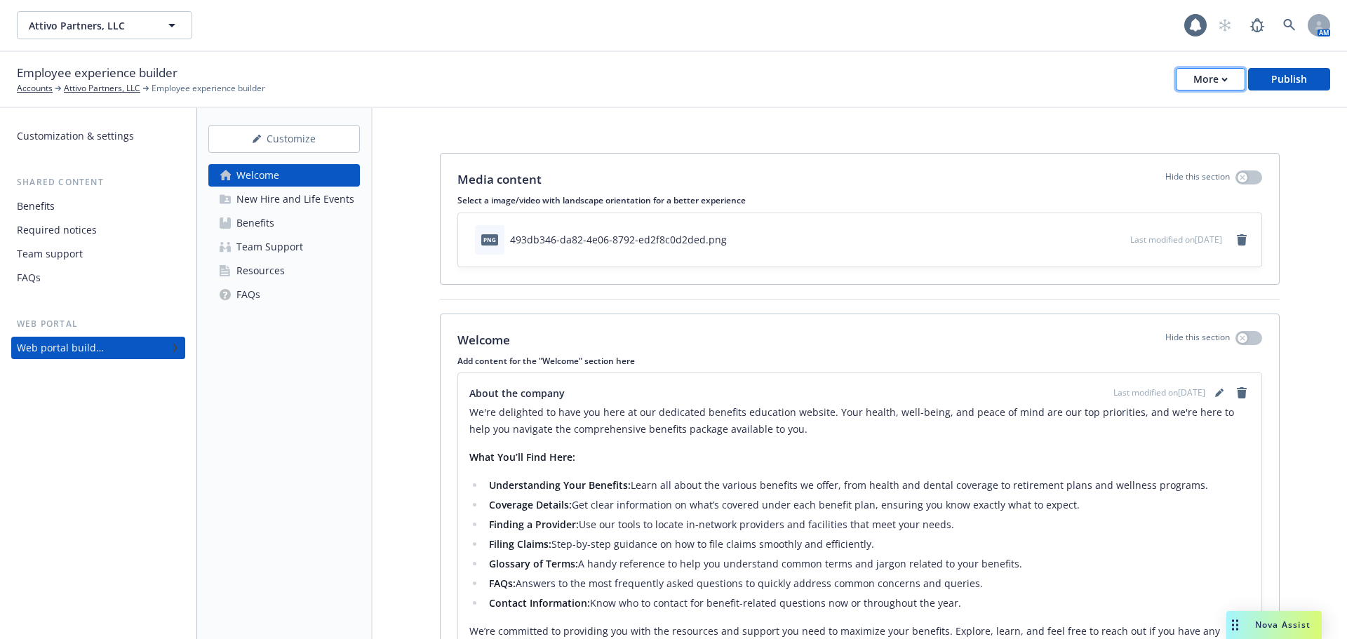
click at [1218, 76] on div "More" at bounding box center [1211, 79] width 34 height 21
click at [1154, 104] on link "Copy preview link" at bounding box center [1142, 111] width 208 height 28
